Goal: Ask a question: Seek information or help from site administrators or community

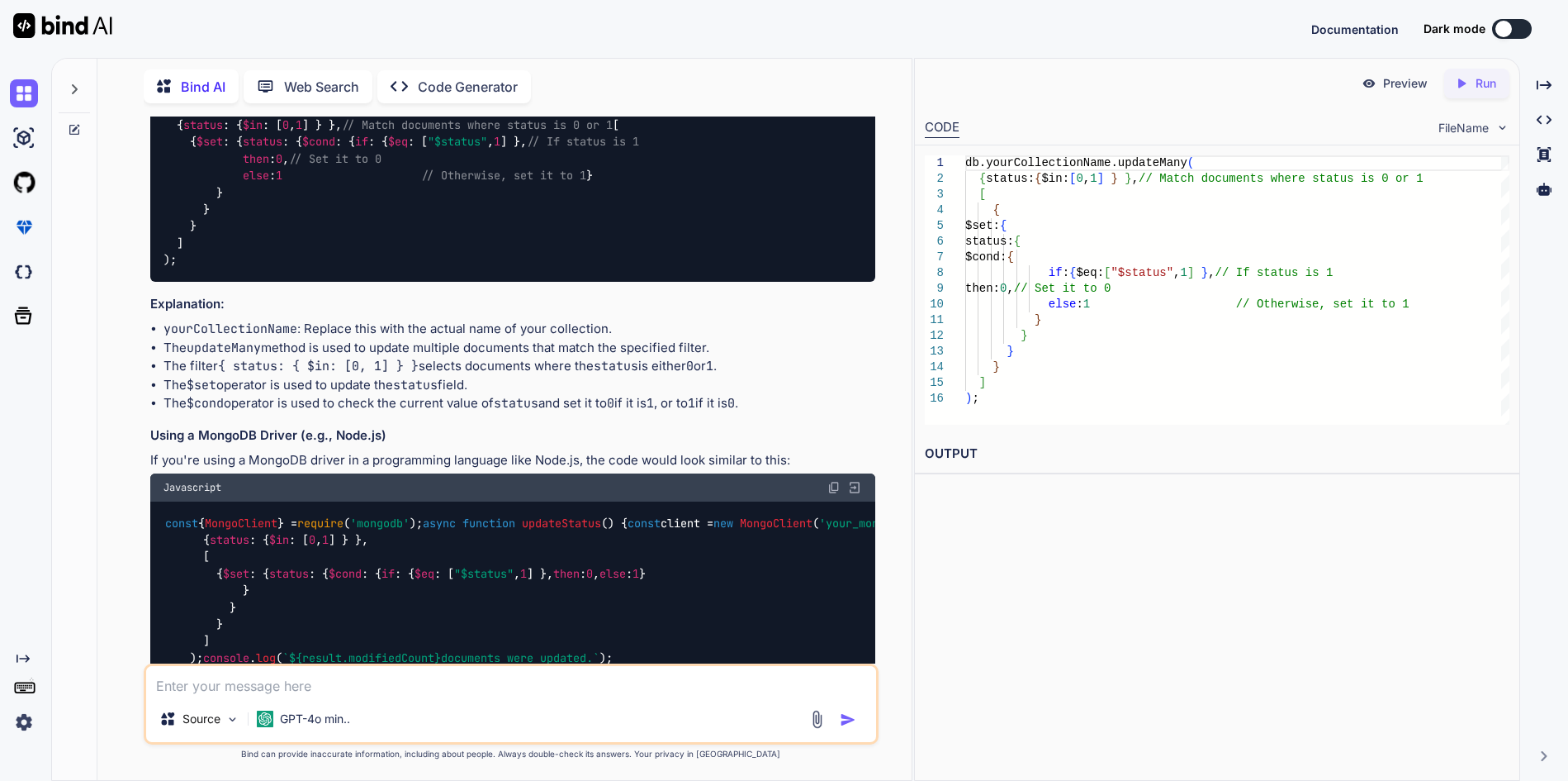
scroll to position [112, 0]
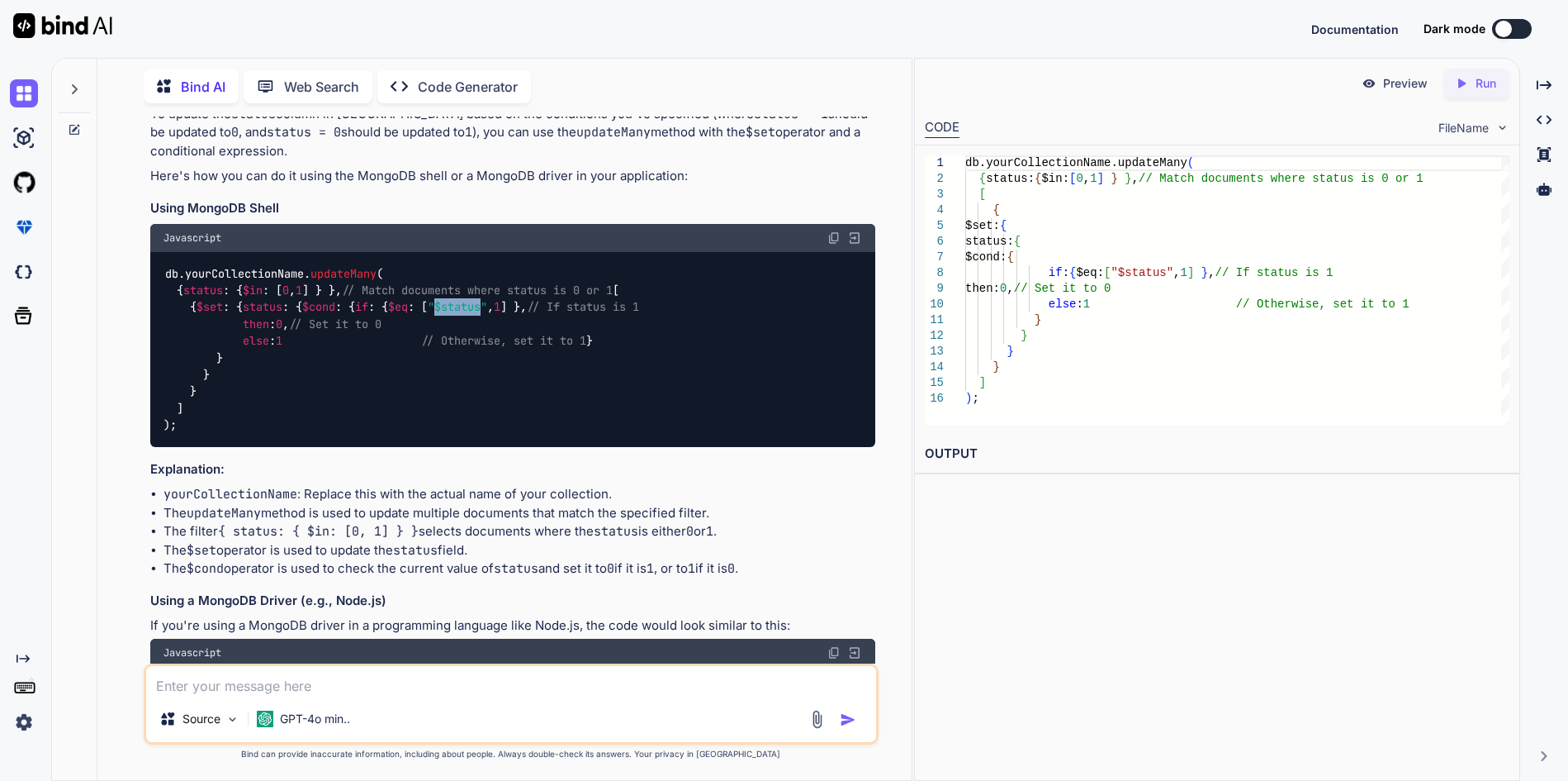
drag, startPoint x: 330, startPoint y: 390, endPoint x: 380, endPoint y: 394, distance: 50.2
click at [427, 315] on span ""$status"" at bounding box center [457, 307] width 60 height 15
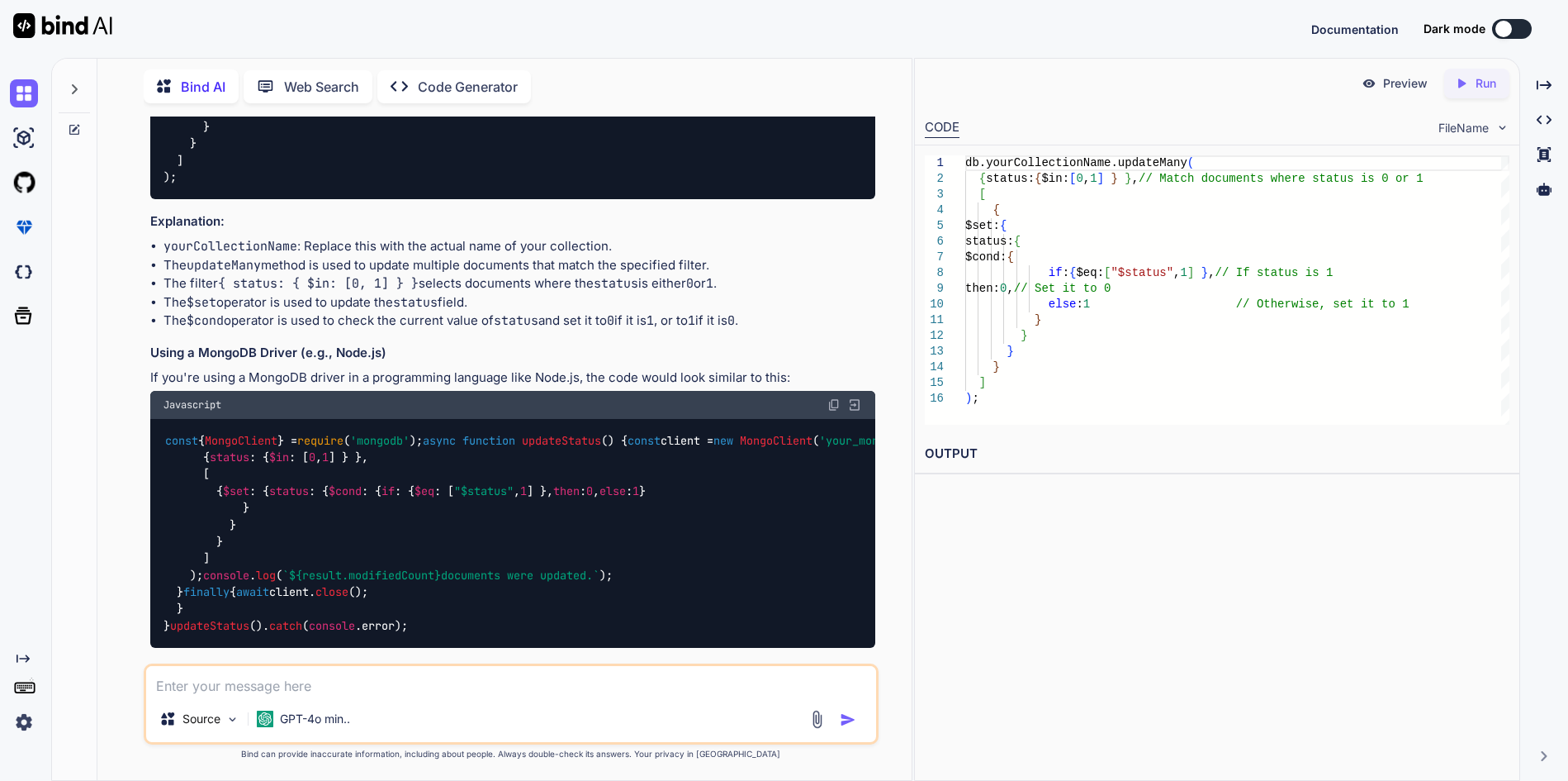
scroll to position [278, 0]
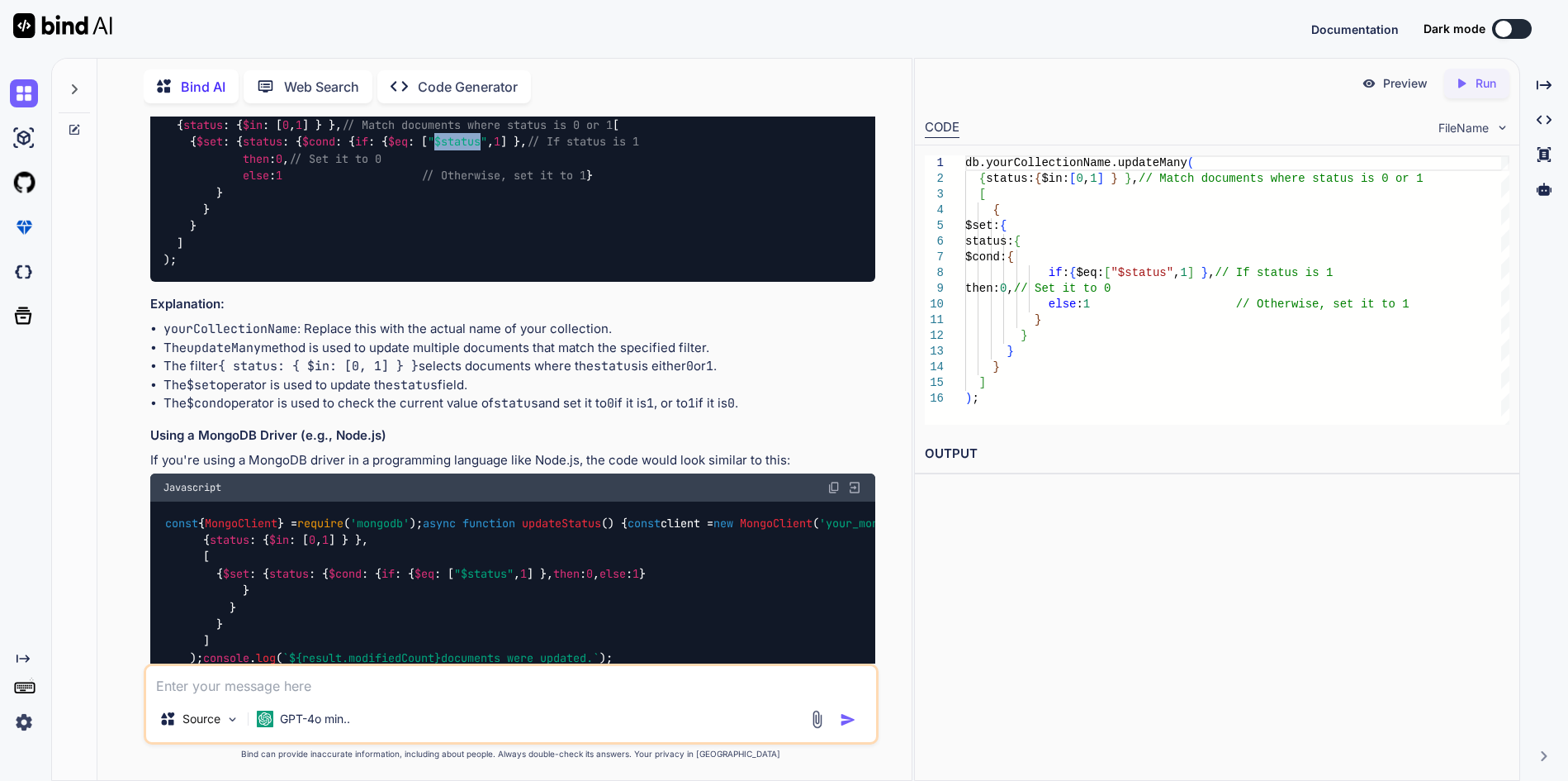
drag, startPoint x: 241, startPoint y: 225, endPoint x: 430, endPoint y: 223, distance: 189.0
click at [430, 223] on code "db. yourCollectionName . updateMany ( { status : { $in : [ 0 , 1 ] } }, // Matc…" at bounding box center [401, 184] width 475 height 169
copy code "if : { $eq : [ "$status" , 1 ] },"
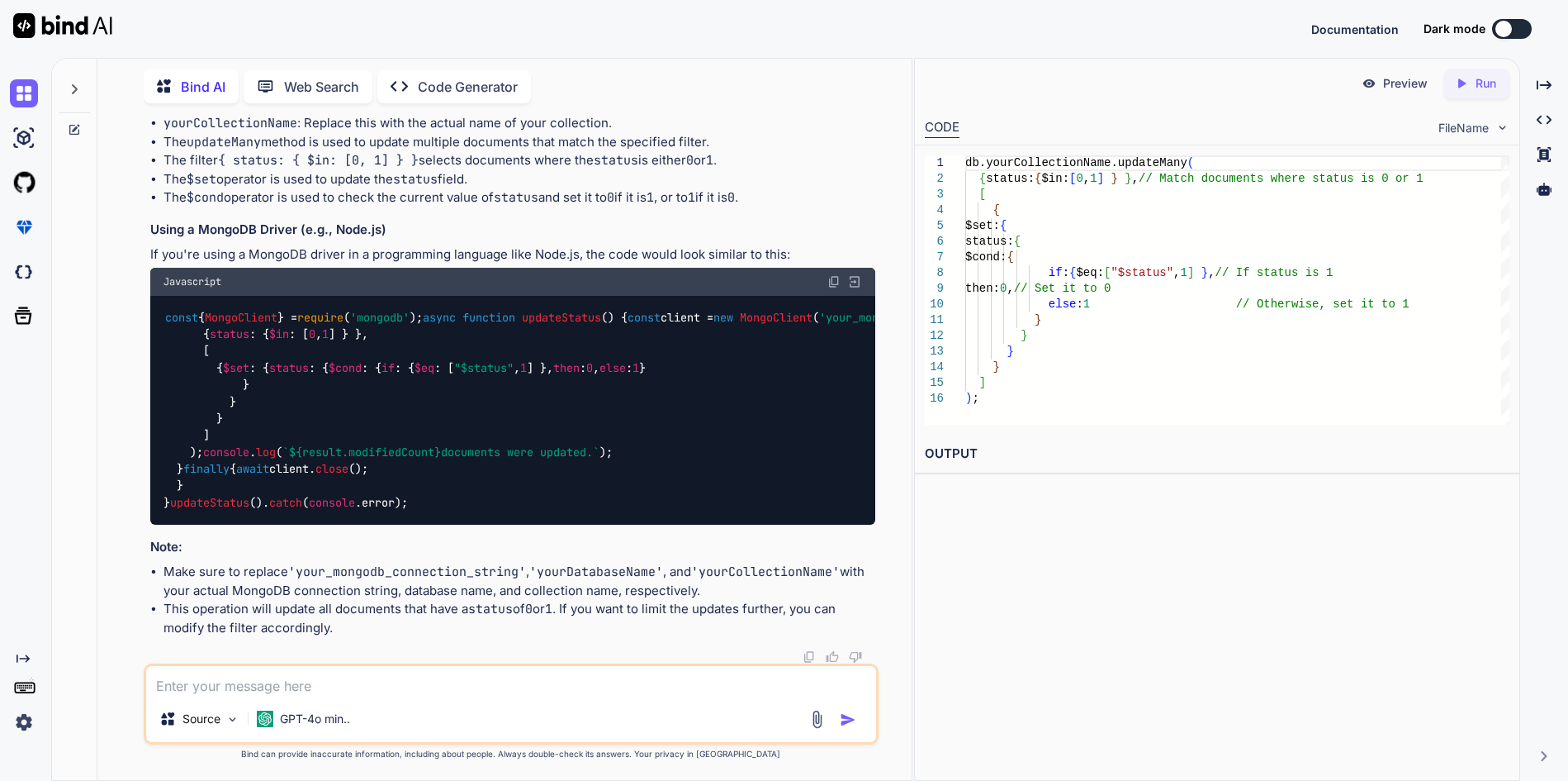
scroll to position [856, 0]
click at [237, 685] on textarea at bounding box center [510, 681] width 729 height 30
paste textarea "if: { $eq: ["$status", 1] },"
type textarea "if: { $eq: ["$status", 1] }, what does mean?"
click at [843, 725] on img "button" at bounding box center [847, 719] width 17 height 17
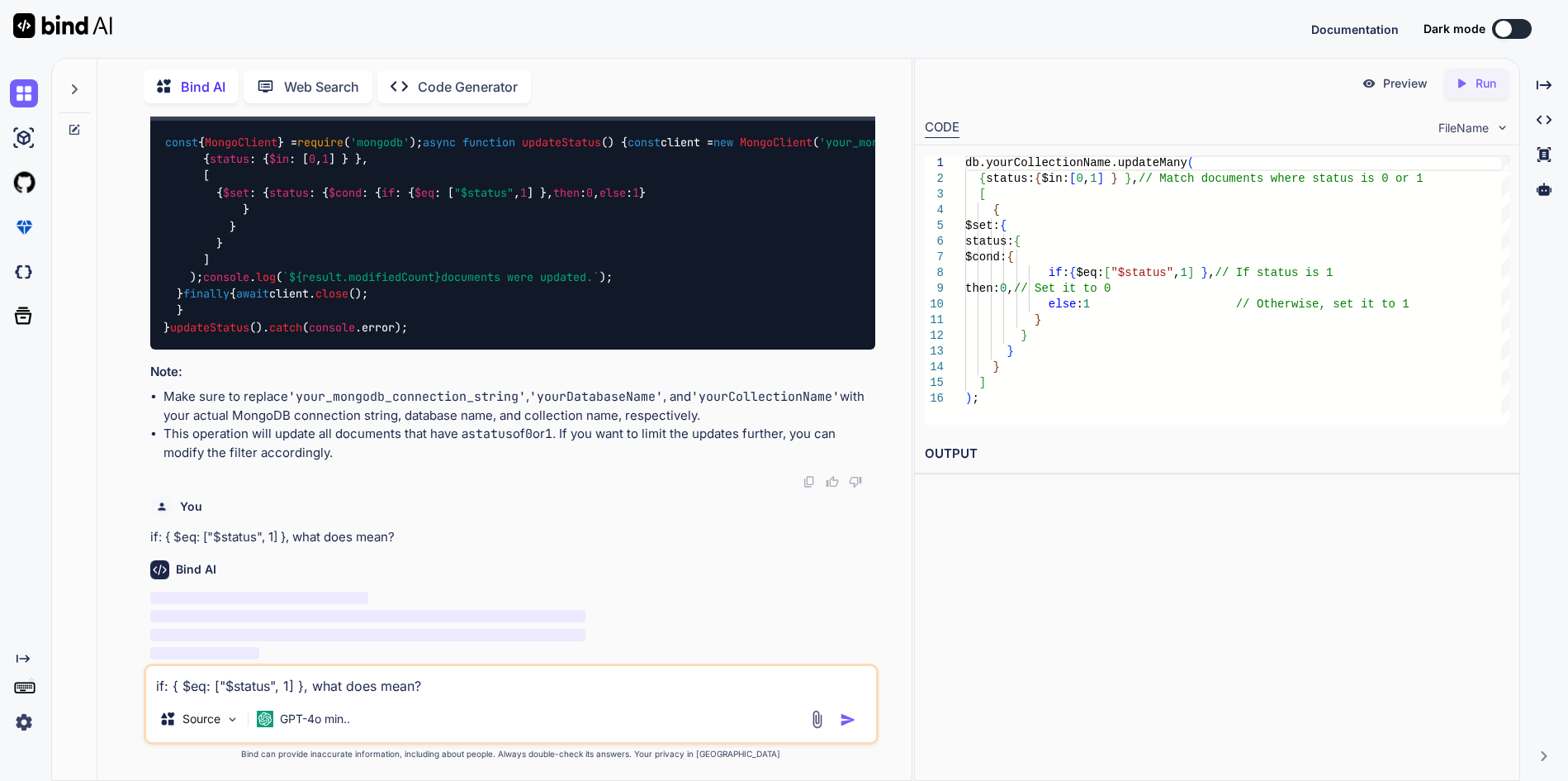
scroll to position [1113, 0]
click at [315, 717] on p "GPT-4o min.." at bounding box center [314, 718] width 70 height 17
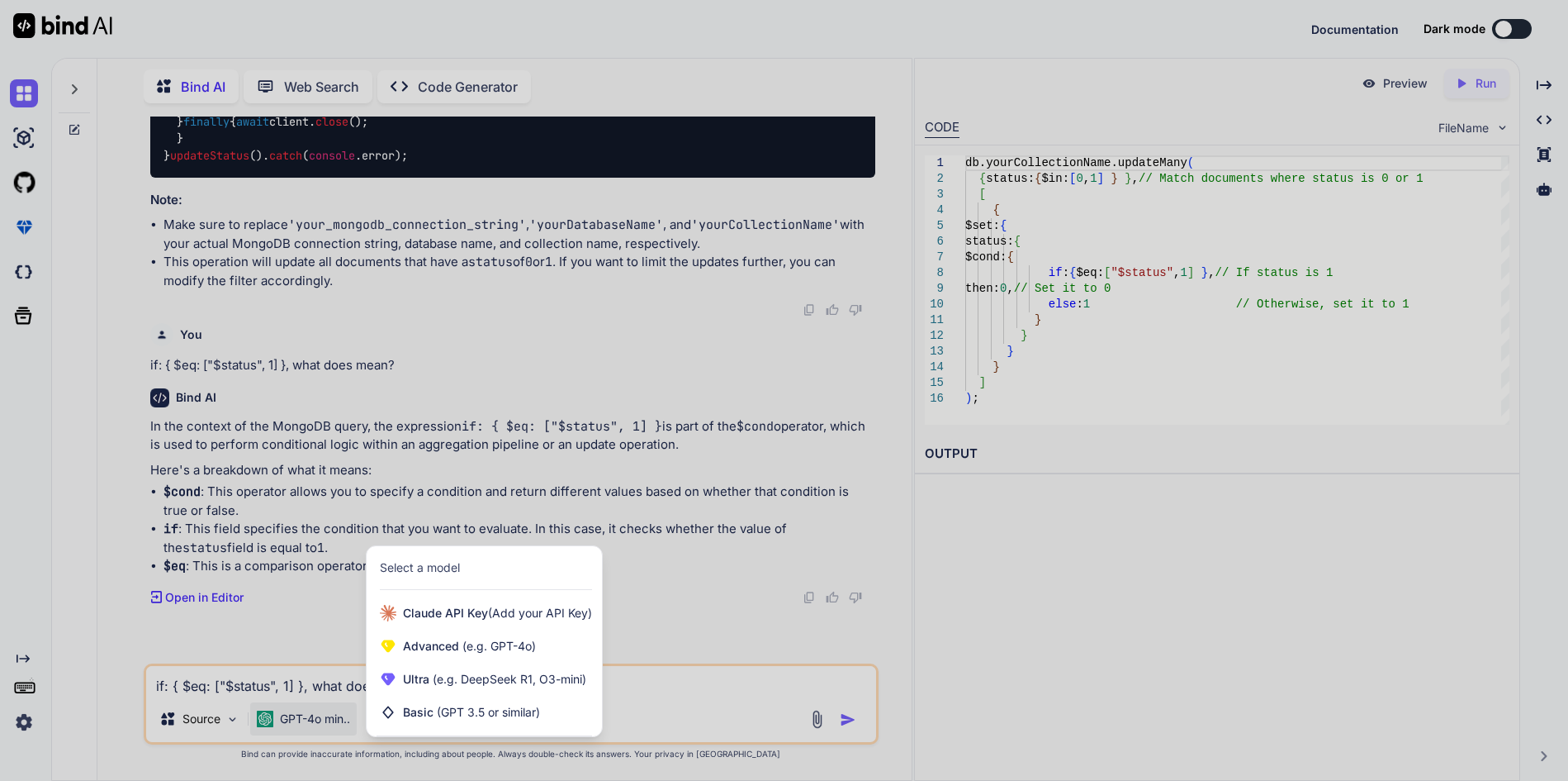
click at [283, 566] on div at bounding box center [784, 390] width 1568 height 781
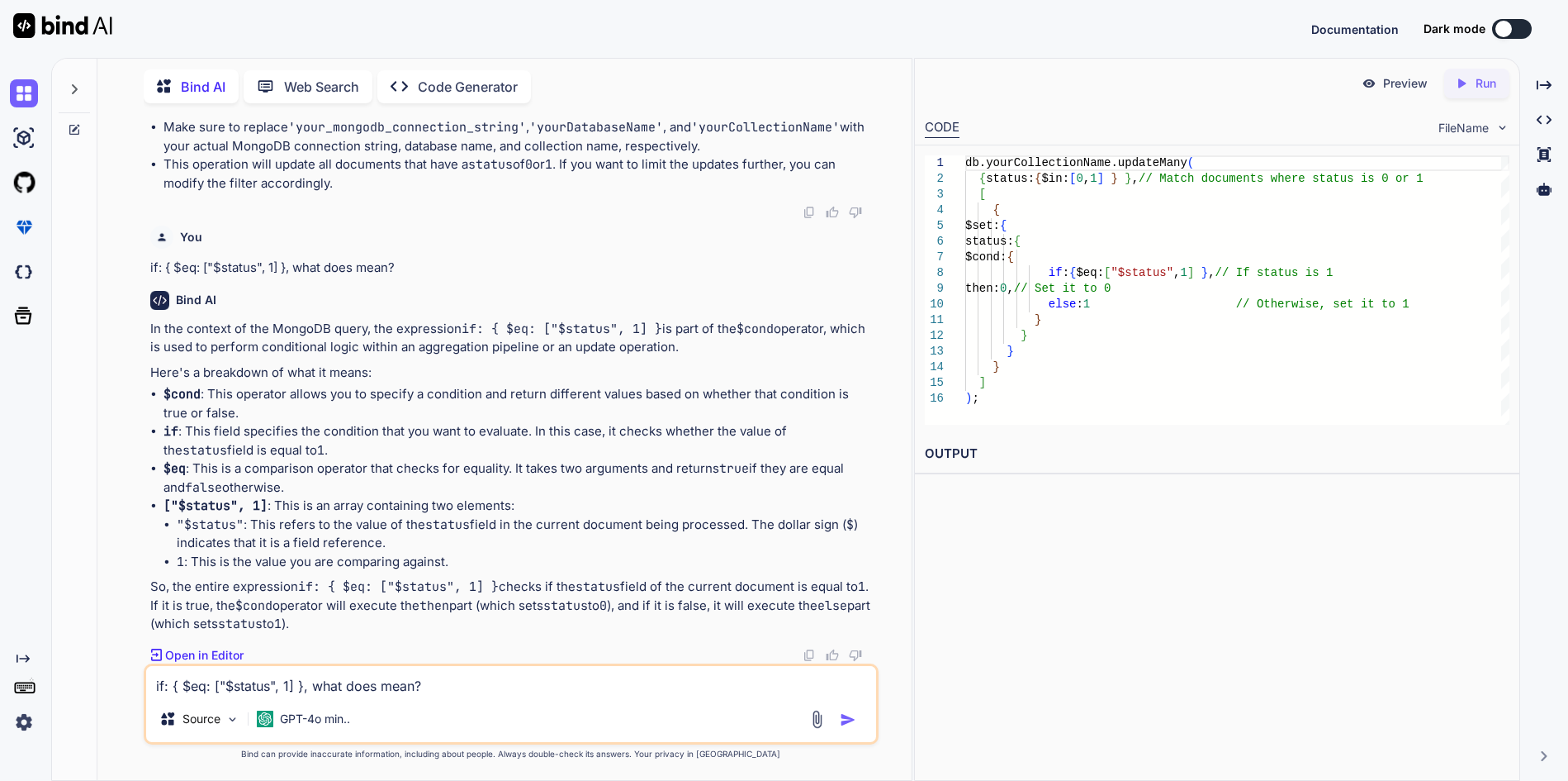
scroll to position [1382, 0]
click at [242, 680] on textarea "if: { $eq: ["$status", 1] }, what does mean?" at bounding box center [510, 681] width 729 height 30
click at [323, 682] on textarea "projection in mongoDB" at bounding box center [510, 681] width 729 height 30
type textarea "projection in mongoDB with an example"
click at [852, 718] on img "button" at bounding box center [847, 719] width 17 height 17
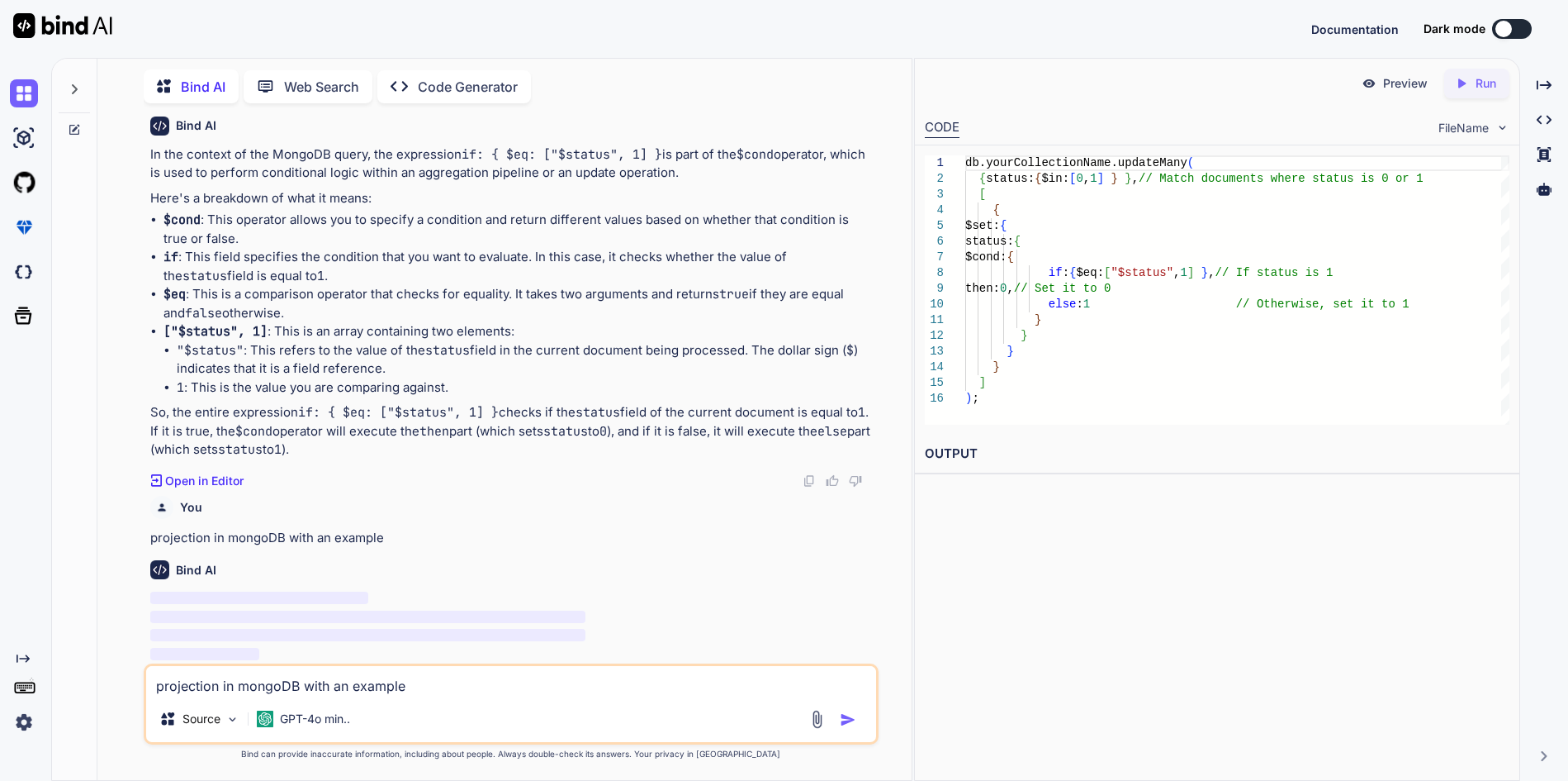
scroll to position [1557, 0]
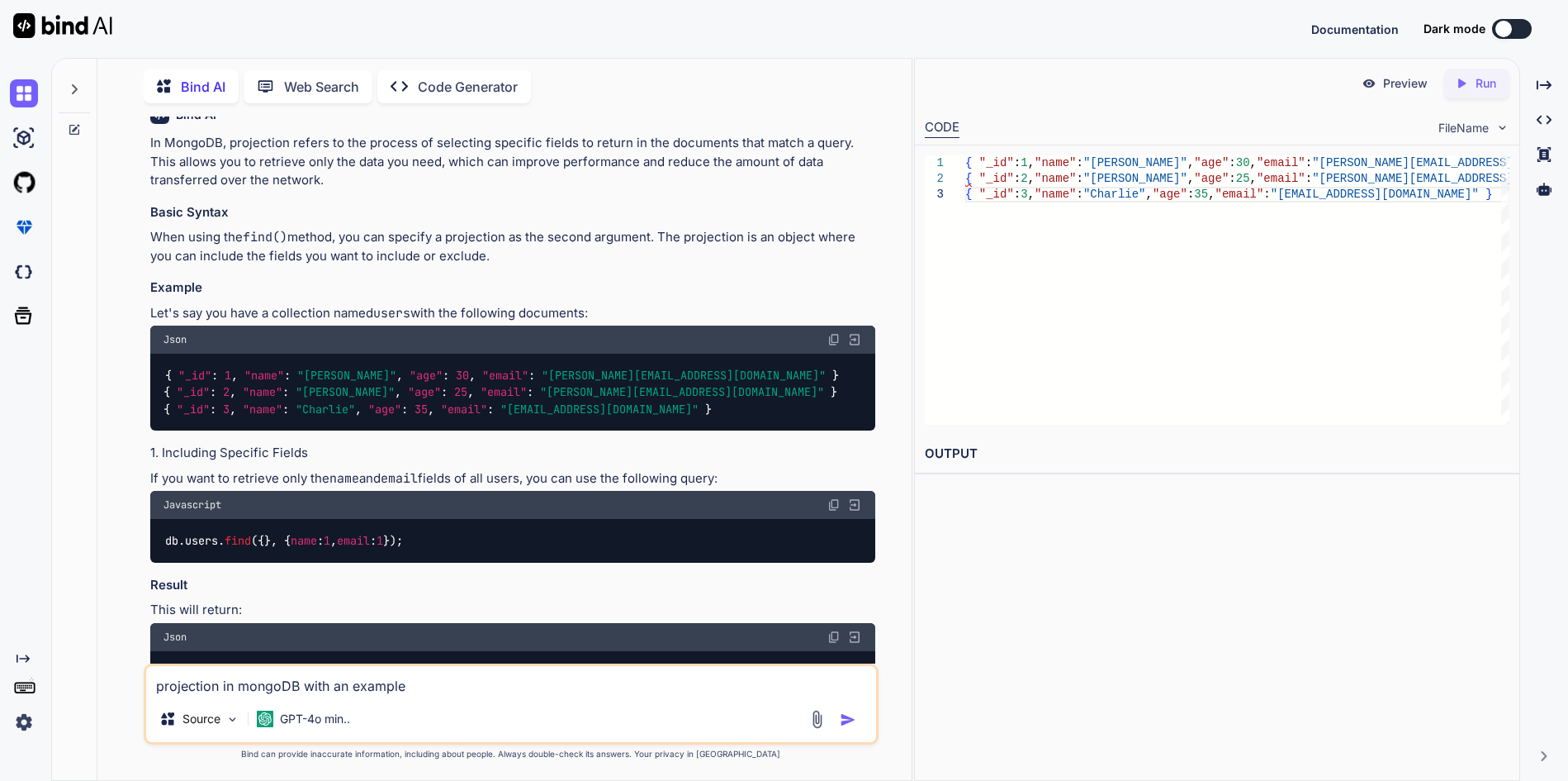
click at [223, 689] on textarea "projection in mongoDB with an example" at bounding box center [510, 681] width 729 height 30
click at [369, 682] on textarea "how to join two tables in mongoDb with an example" at bounding box center [510, 681] width 729 height 30
type textarea "how to join two tables in mongoDB with an example"
click at [850, 721] on img "button" at bounding box center [847, 719] width 17 height 17
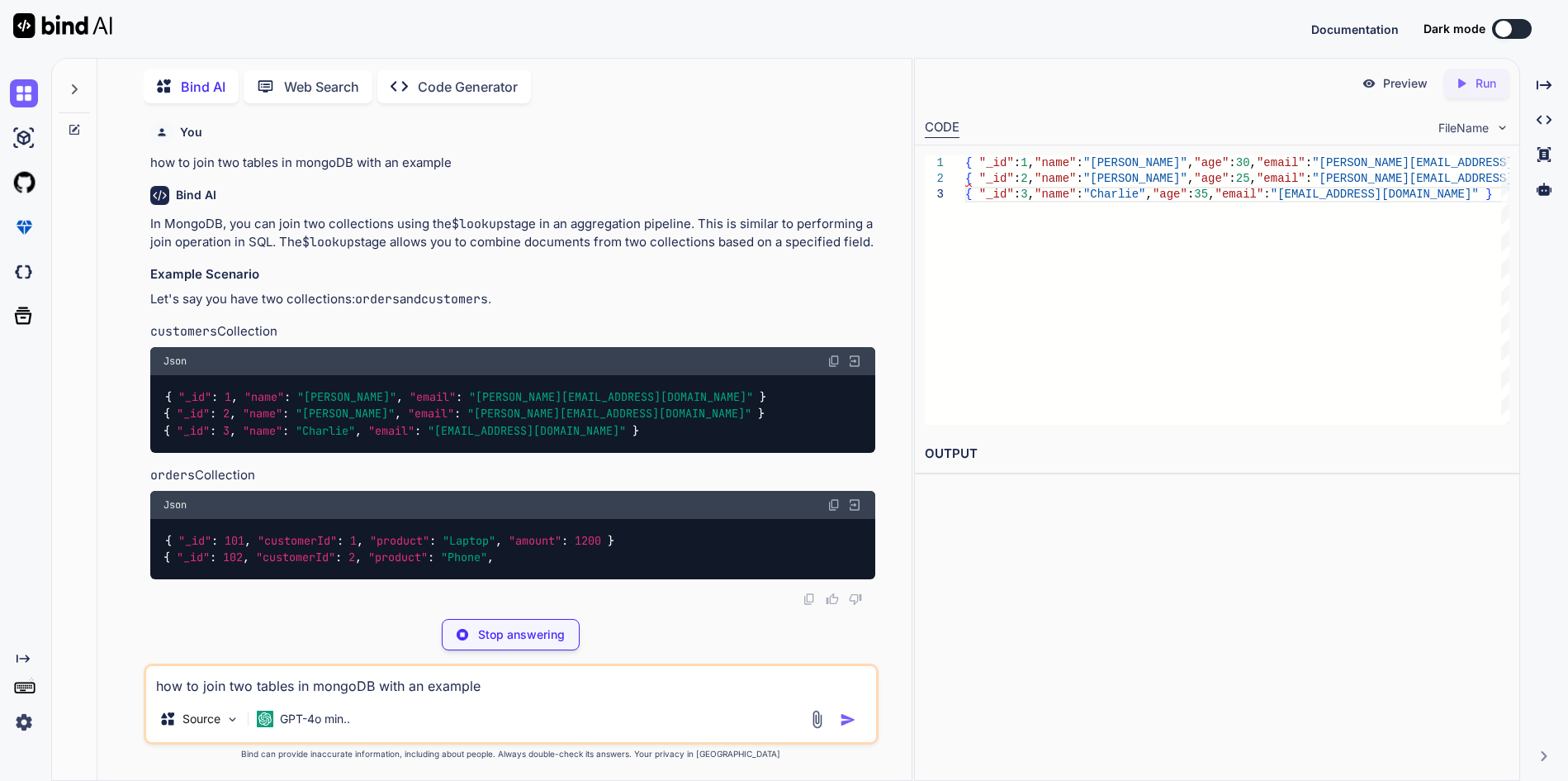
scroll to position [3421, 0]
